Goal: Find specific page/section: Find specific page/section

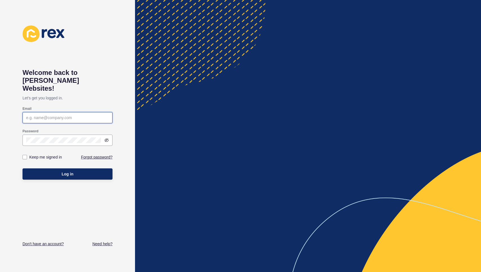
type input "[EMAIL_ADDRESS][DOMAIN_NAME]"
click at [68, 168] on button "Log in" at bounding box center [68, 173] width 90 height 11
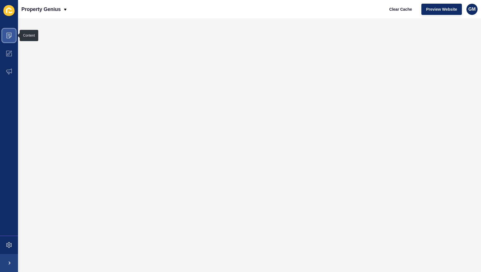
click at [7, 34] on icon at bounding box center [9, 36] width 6 height 6
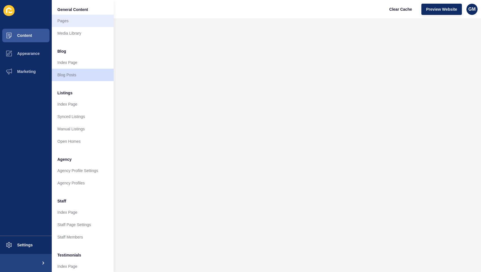
click at [61, 19] on link "Pages" at bounding box center [83, 21] width 62 height 12
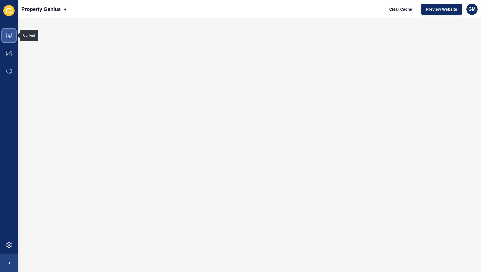
click at [9, 32] on span at bounding box center [9, 35] width 18 height 18
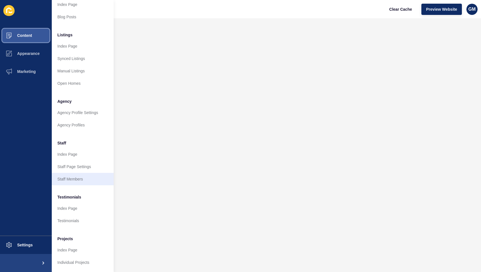
scroll to position [58, 0]
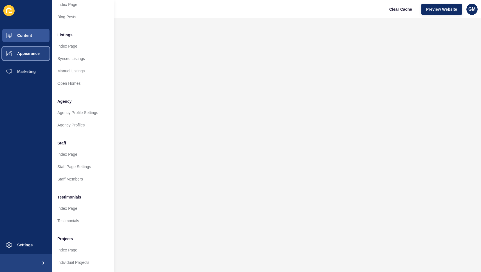
click at [23, 54] on span "Appearance" at bounding box center [19, 53] width 41 height 5
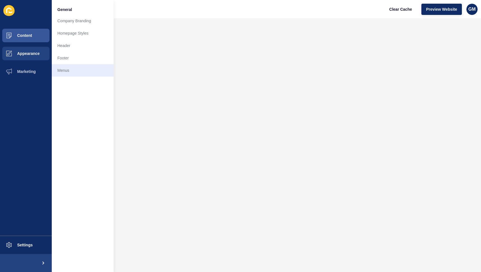
click at [60, 69] on link "Menus" at bounding box center [83, 70] width 62 height 12
